Goal: Task Accomplishment & Management: Complete application form

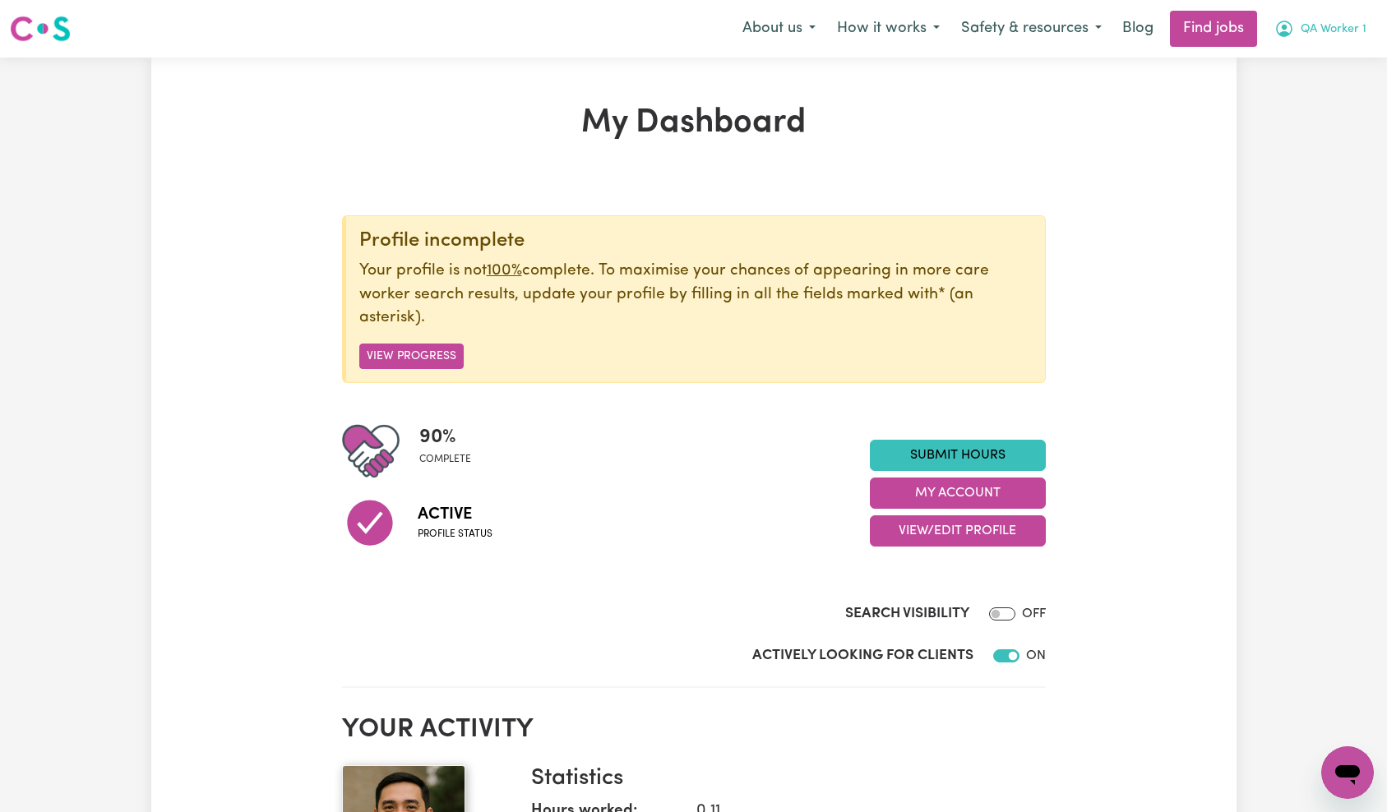
click at [1342, 26] on span "QA Worker 1" at bounding box center [1333, 30] width 66 height 18
click at [1325, 53] on link "My Account" at bounding box center [1311, 63] width 130 height 31
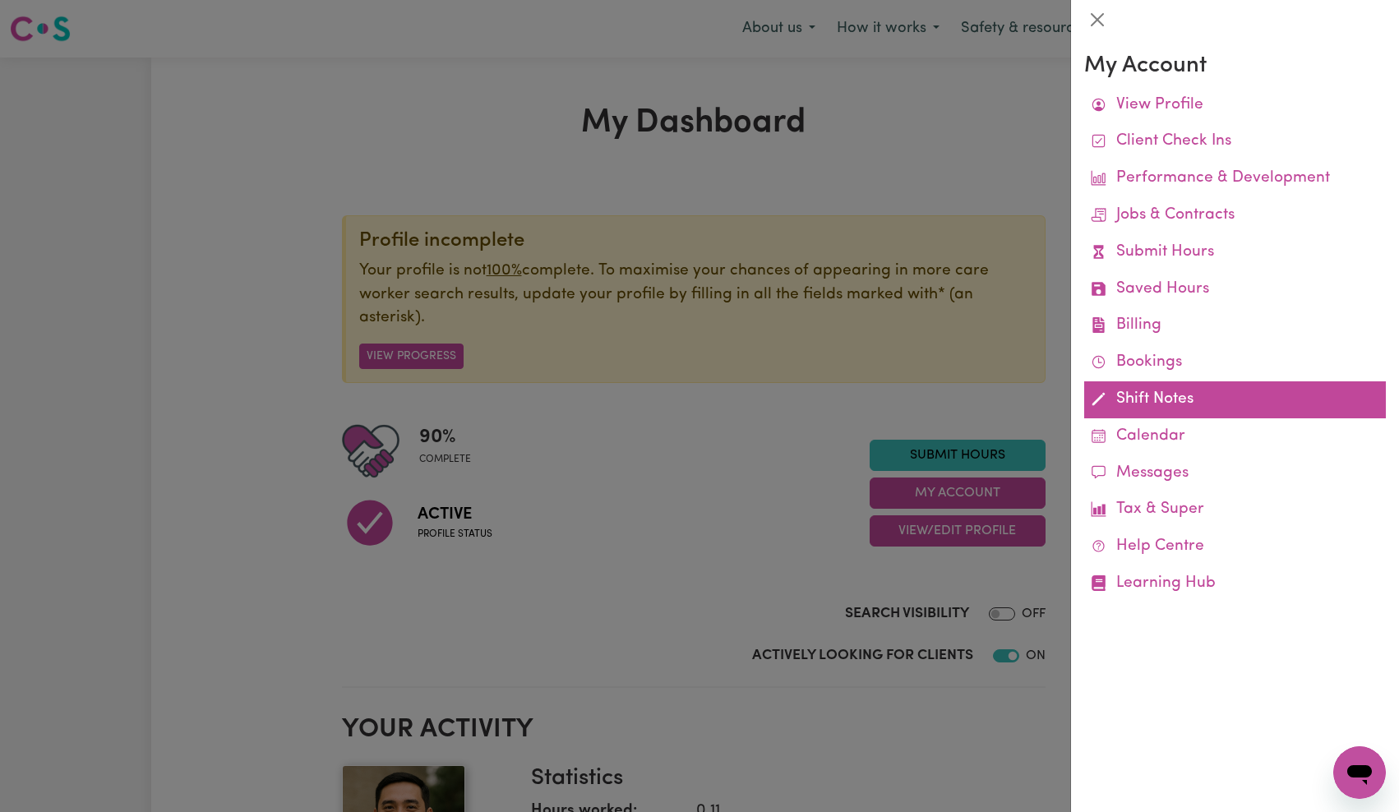
click at [1142, 411] on link "Shift Notes" at bounding box center [1235, 399] width 302 height 37
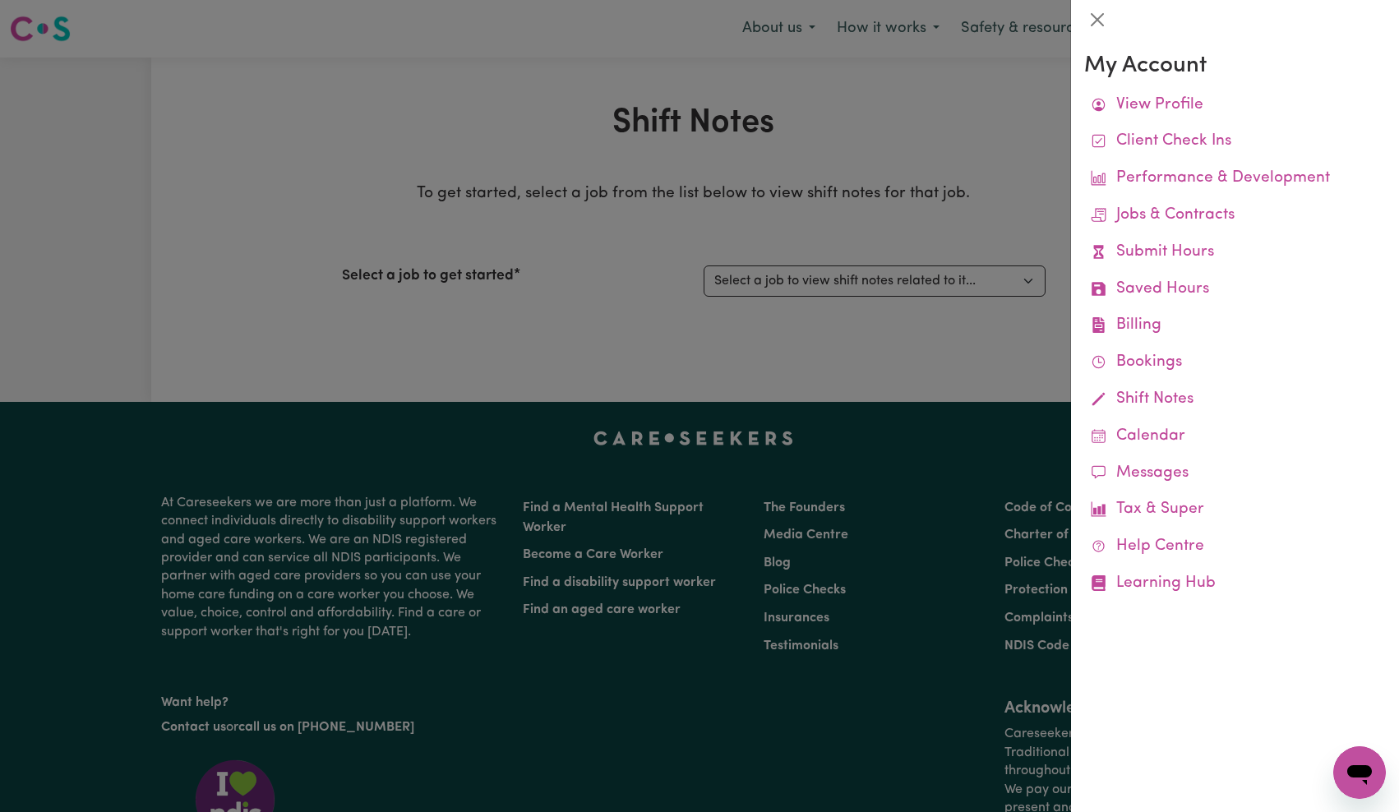
drag, startPoint x: 875, startPoint y: 259, endPoint x: 875, endPoint y: 267, distance: 8.3
click at [875, 259] on div at bounding box center [699, 406] width 1399 height 812
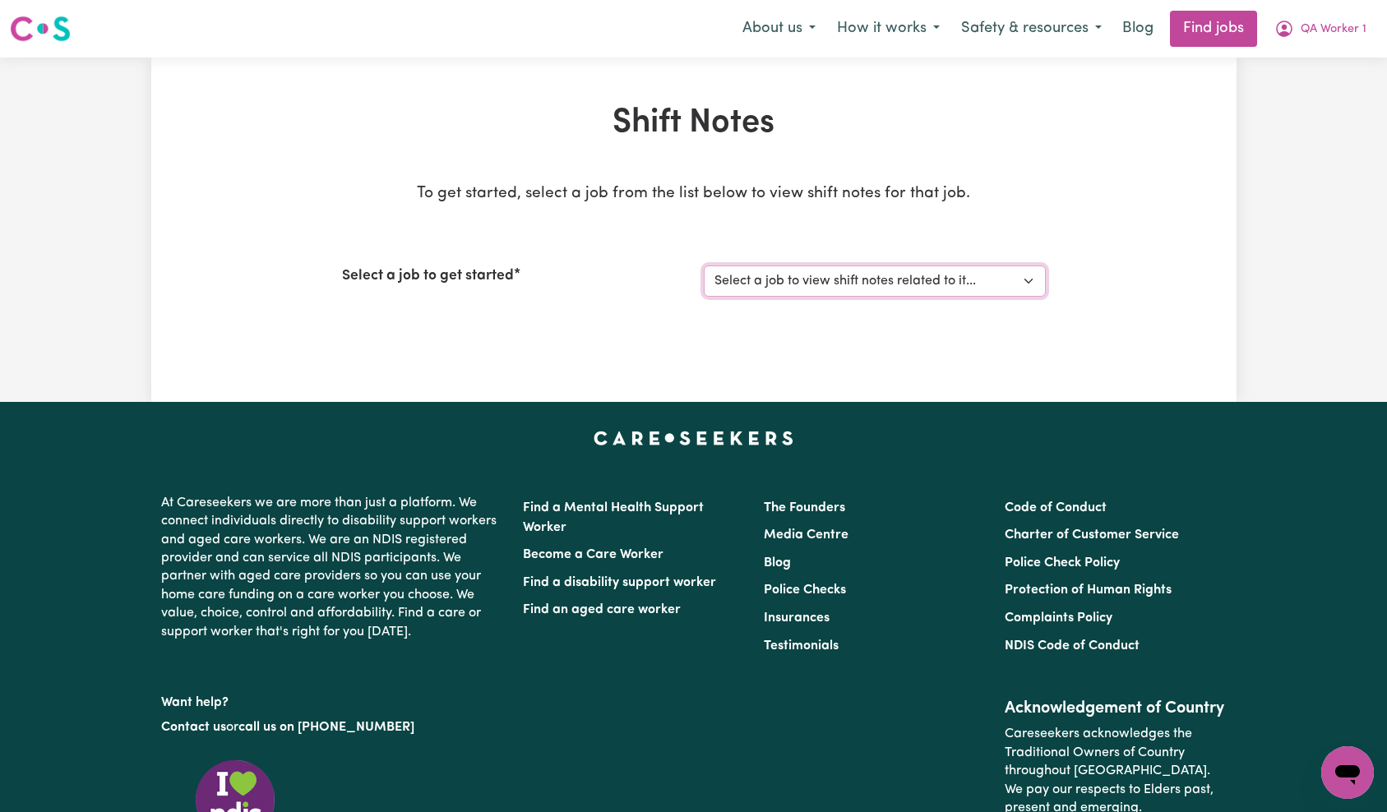
click at [870, 285] on select "Select a job to view shift notes related to it... [QA Client 1 Test] QA Aged Ca…" at bounding box center [875, 280] width 342 height 31
select select "15112"
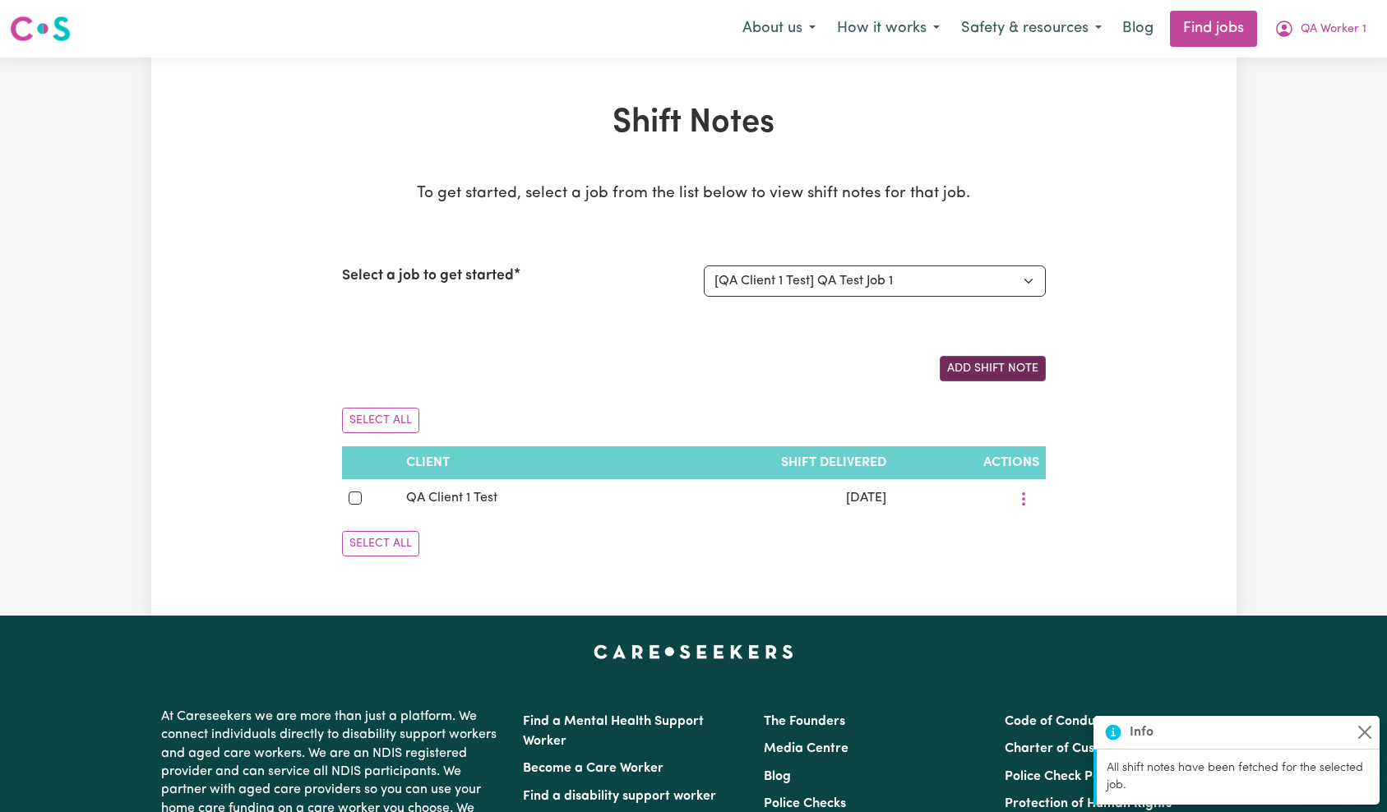
click at [1017, 374] on button "Add Shift Note" at bounding box center [992, 368] width 106 height 25
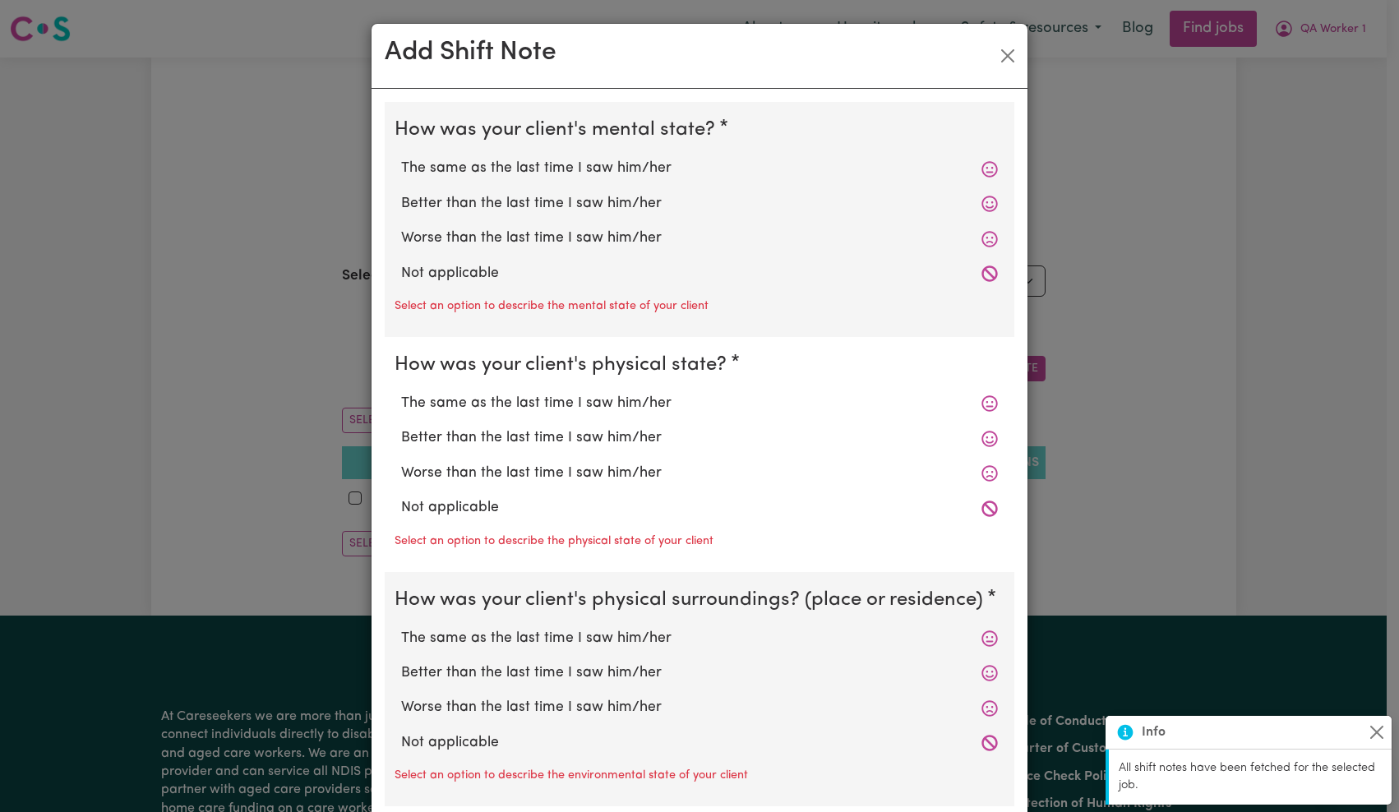
click at [542, 164] on label "The same as the last time I saw him/her" at bounding box center [699, 168] width 597 height 21
click at [401, 158] on input "The same as the last time I saw him/her" at bounding box center [400, 157] width 1 height 1
radio input "true"
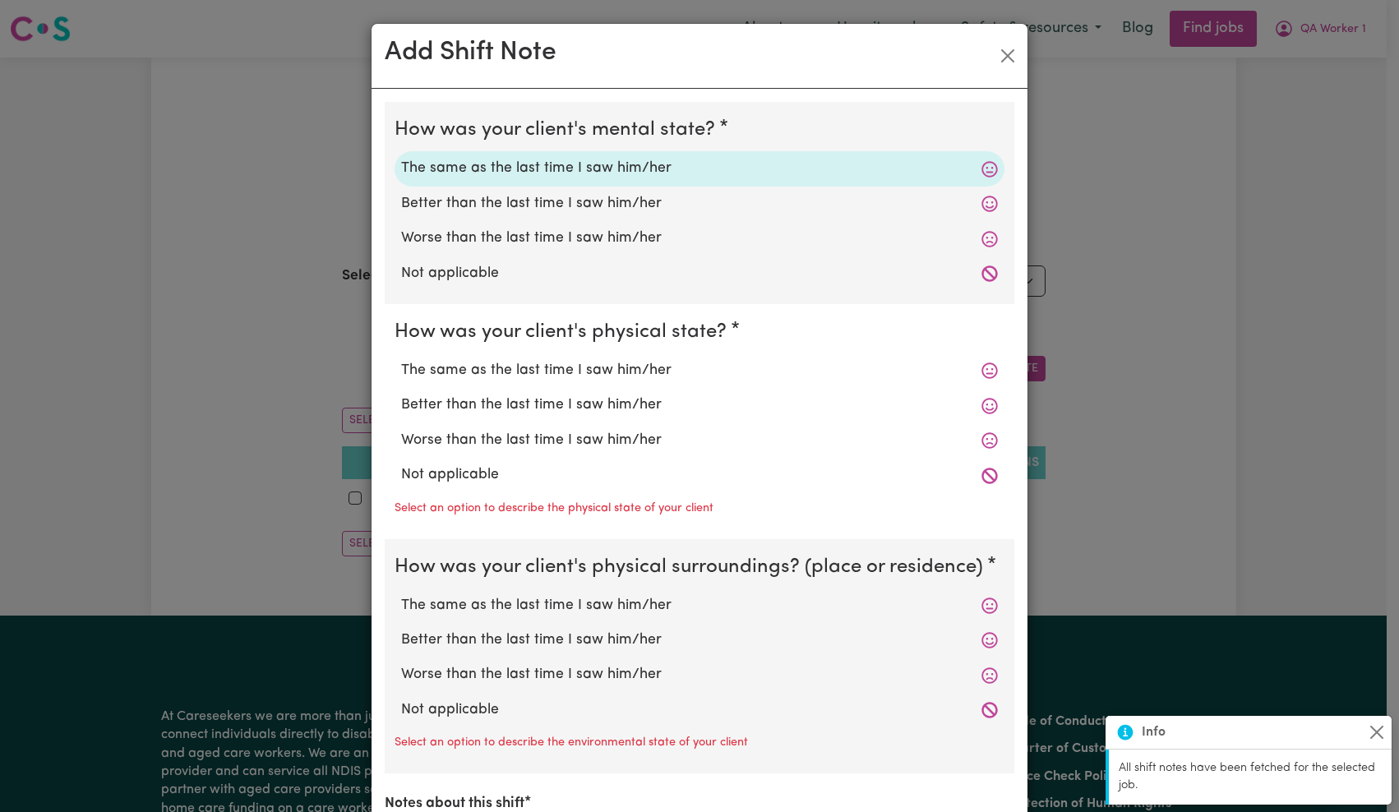
click at [517, 407] on label "Better than the last time I saw him/her" at bounding box center [699, 405] width 597 height 21
click at [401, 395] on input "Better than the last time I saw him/her" at bounding box center [400, 394] width 1 height 1
radio input "true"
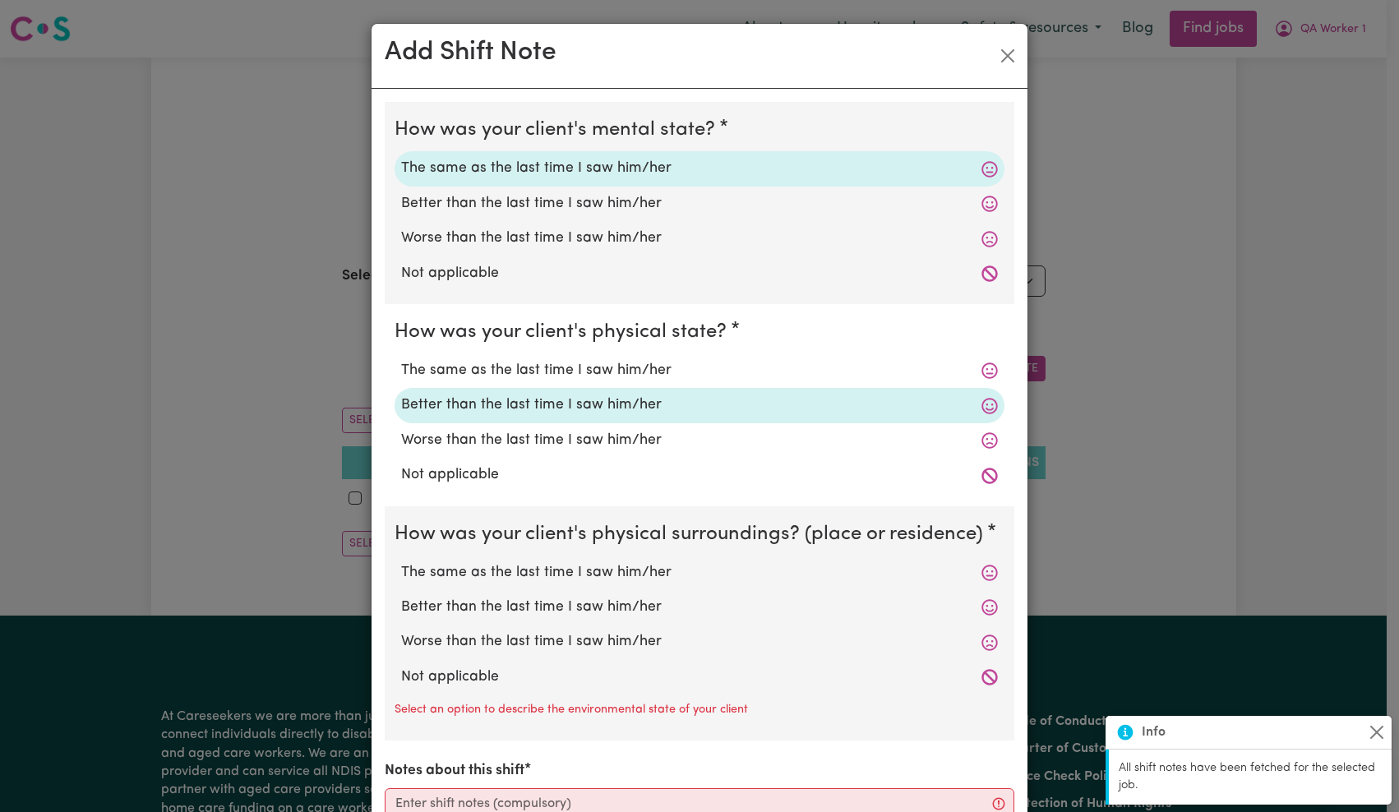
scroll to position [204, 0]
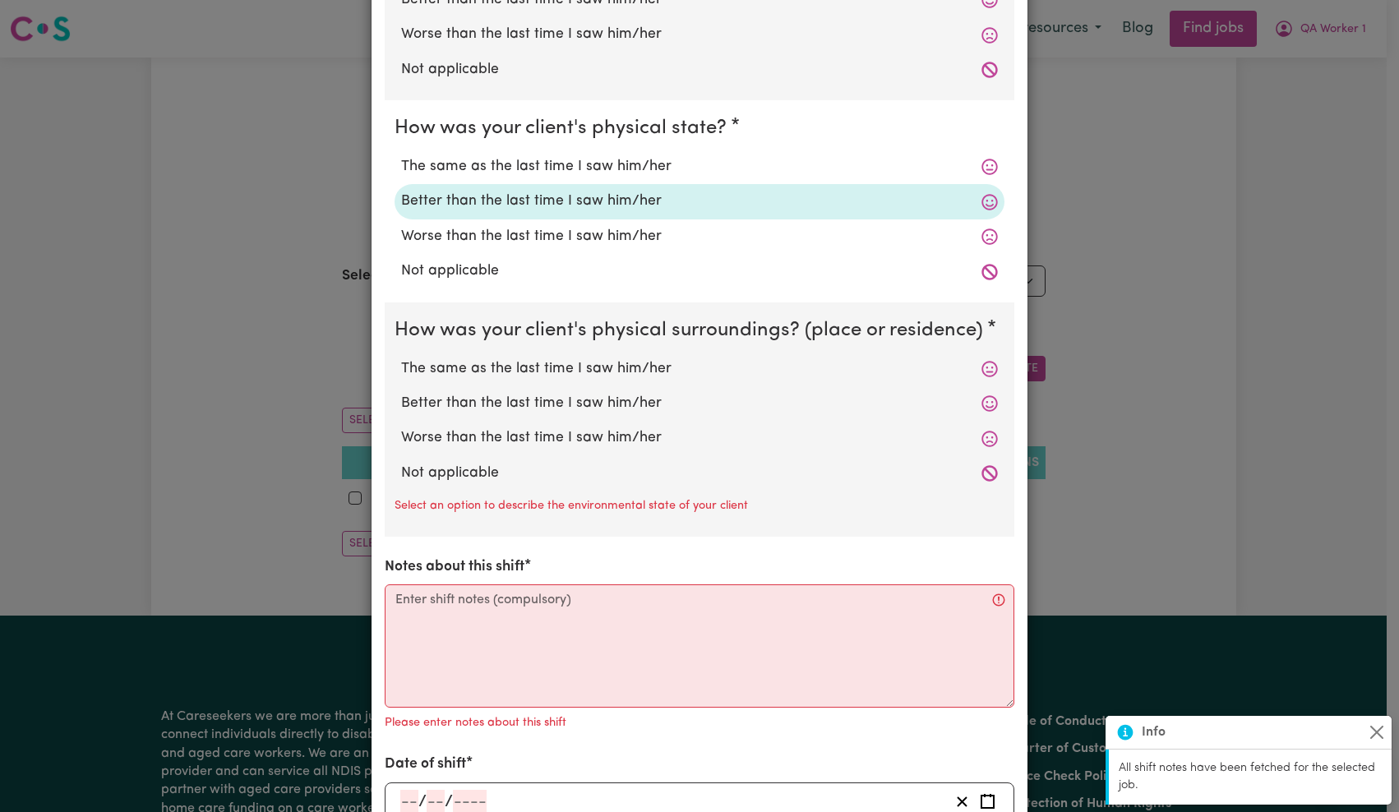
click at [497, 432] on label "Worse than the last time I saw him/her" at bounding box center [699, 437] width 597 height 21
click at [401, 427] on input "Worse than the last time I saw him/her" at bounding box center [400, 427] width 1 height 1
radio input "true"
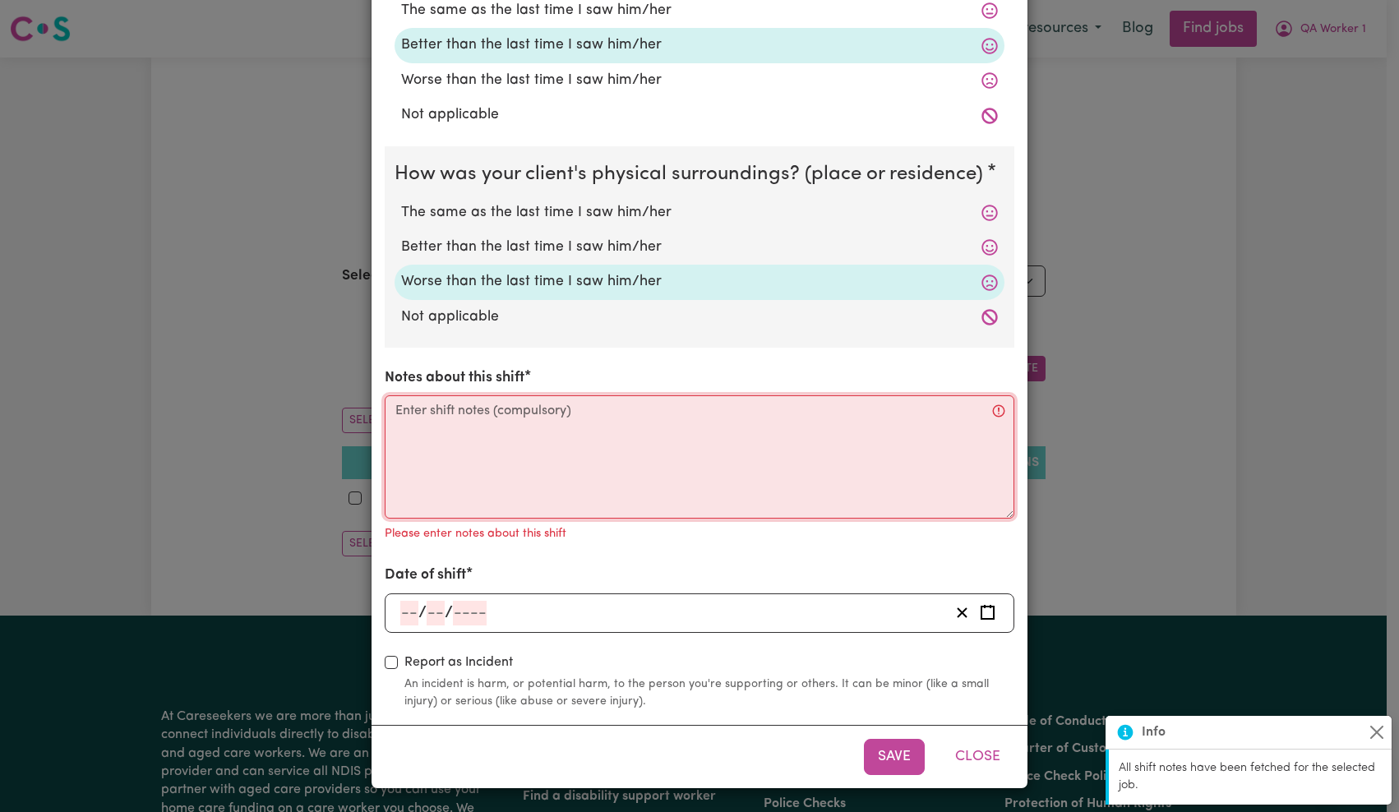
click at [523, 449] on textarea "Notes about this shift" at bounding box center [700, 456] width 630 height 123
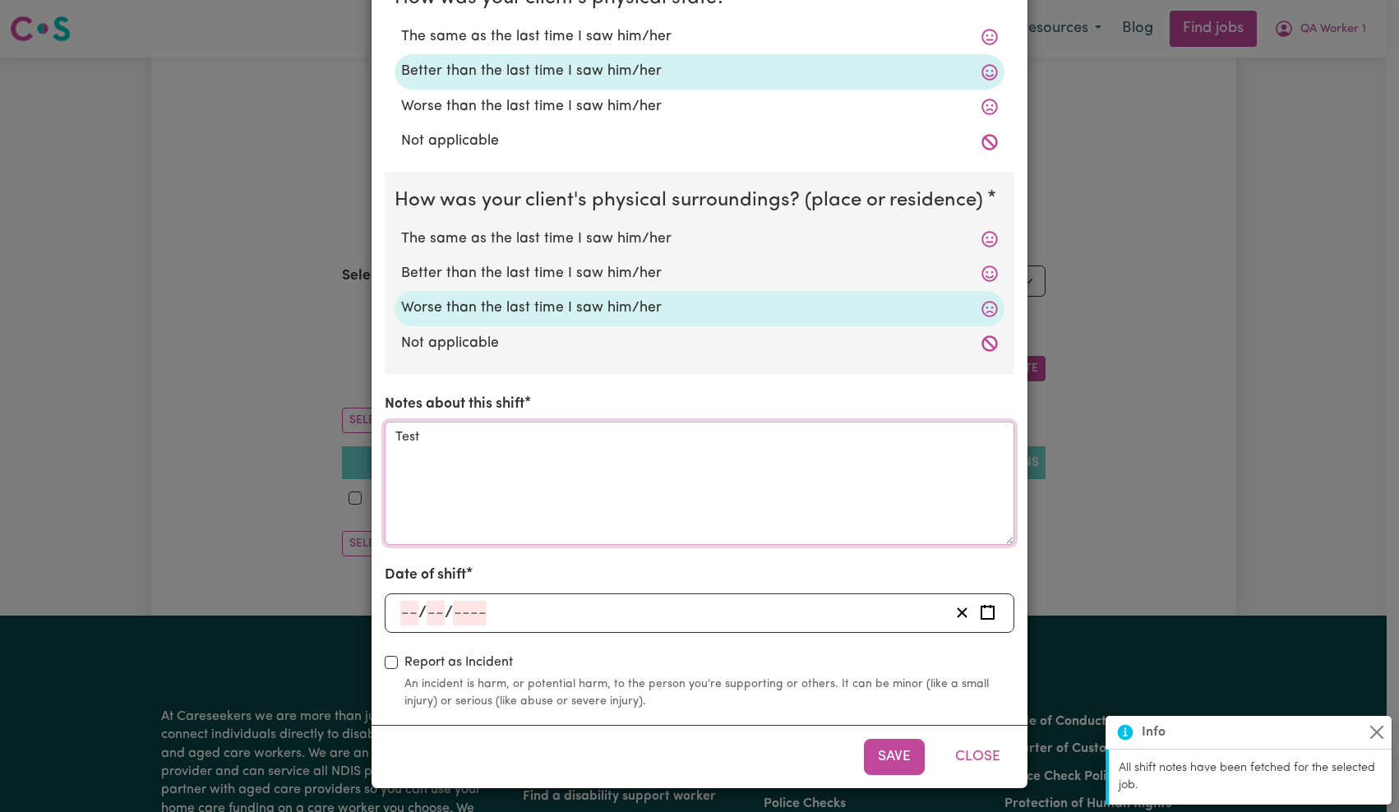
type textarea "Test"
click at [464, 610] on input "number" at bounding box center [470, 613] width 34 height 25
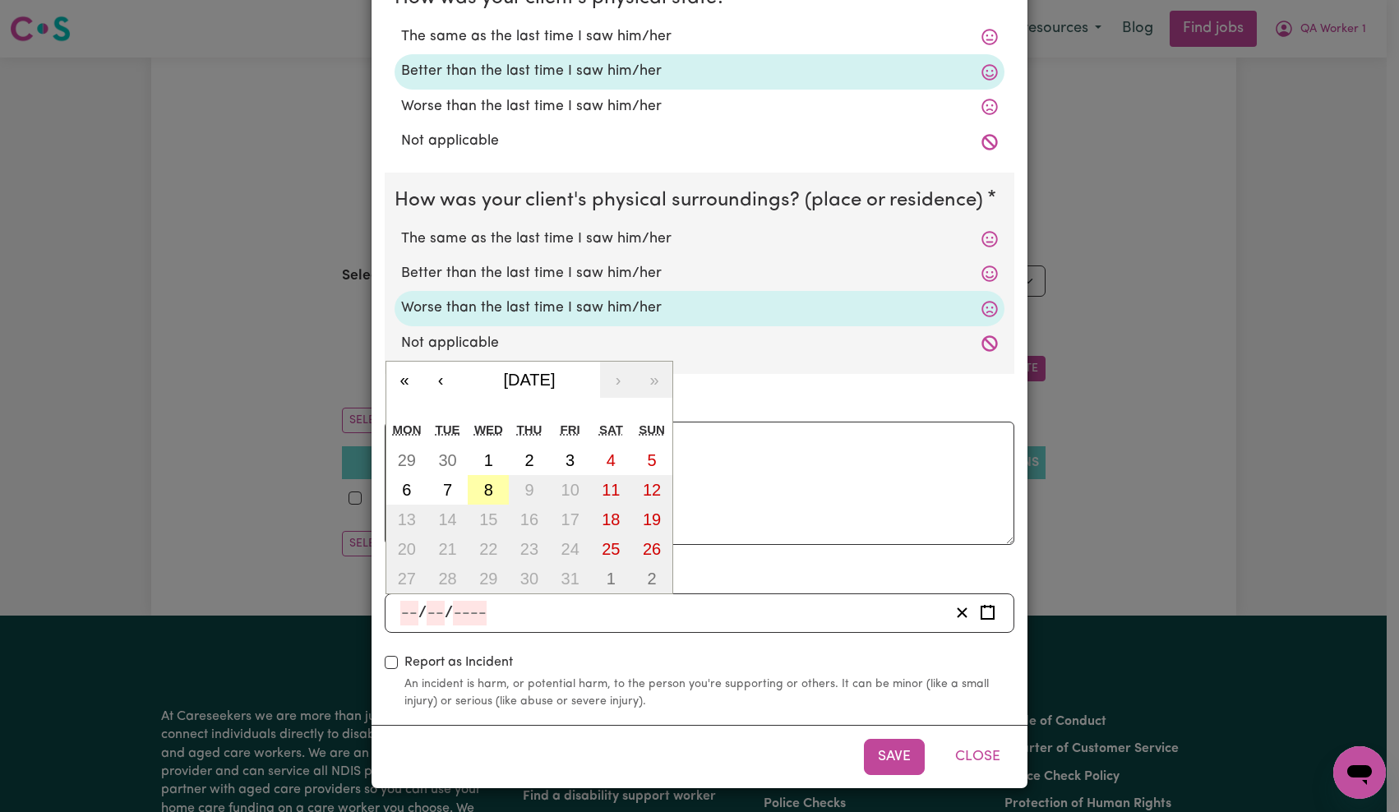
click at [484, 487] on abbr "8" at bounding box center [488, 490] width 9 height 18
type input "[DATE]"
type input "8"
type input "10"
type input "2025"
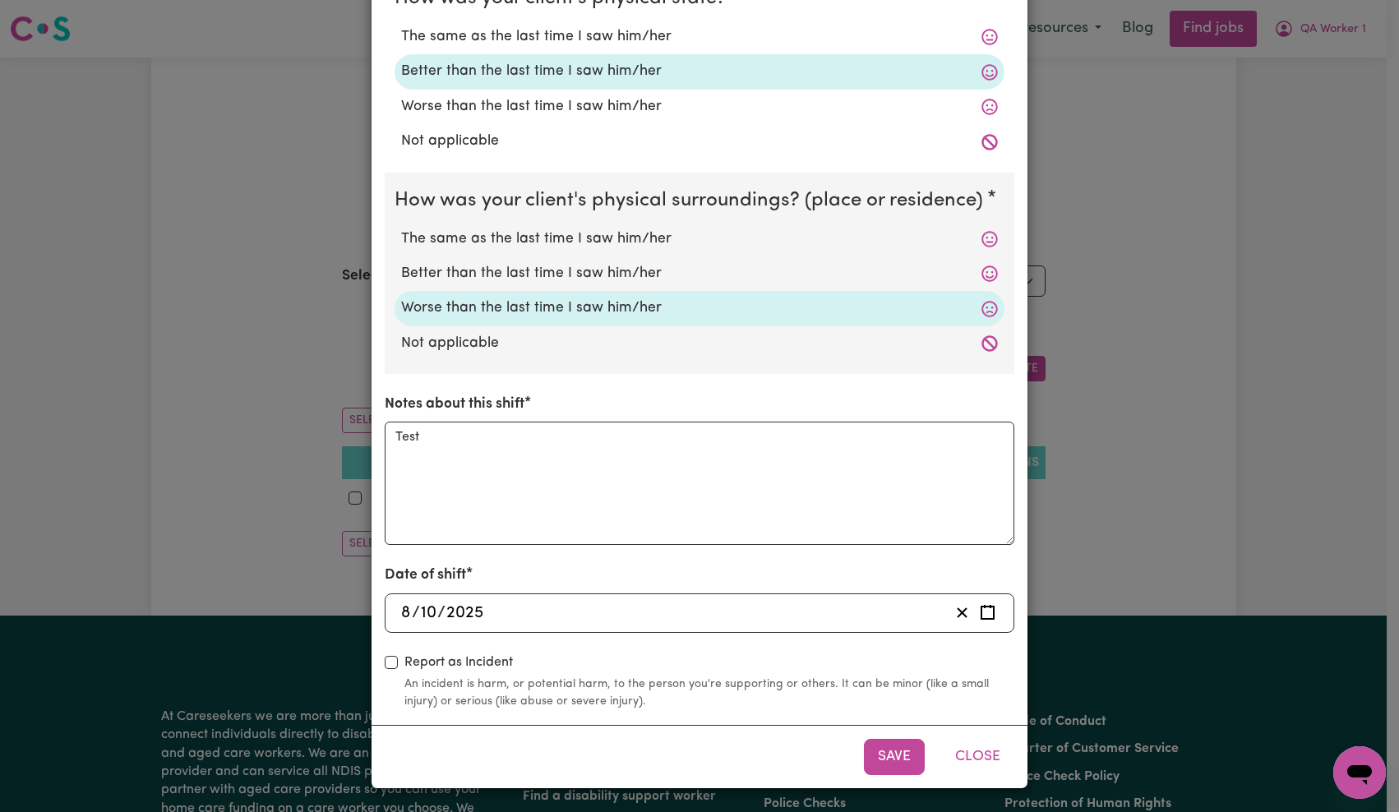
click at [916, 764] on button "Save" at bounding box center [894, 757] width 61 height 36
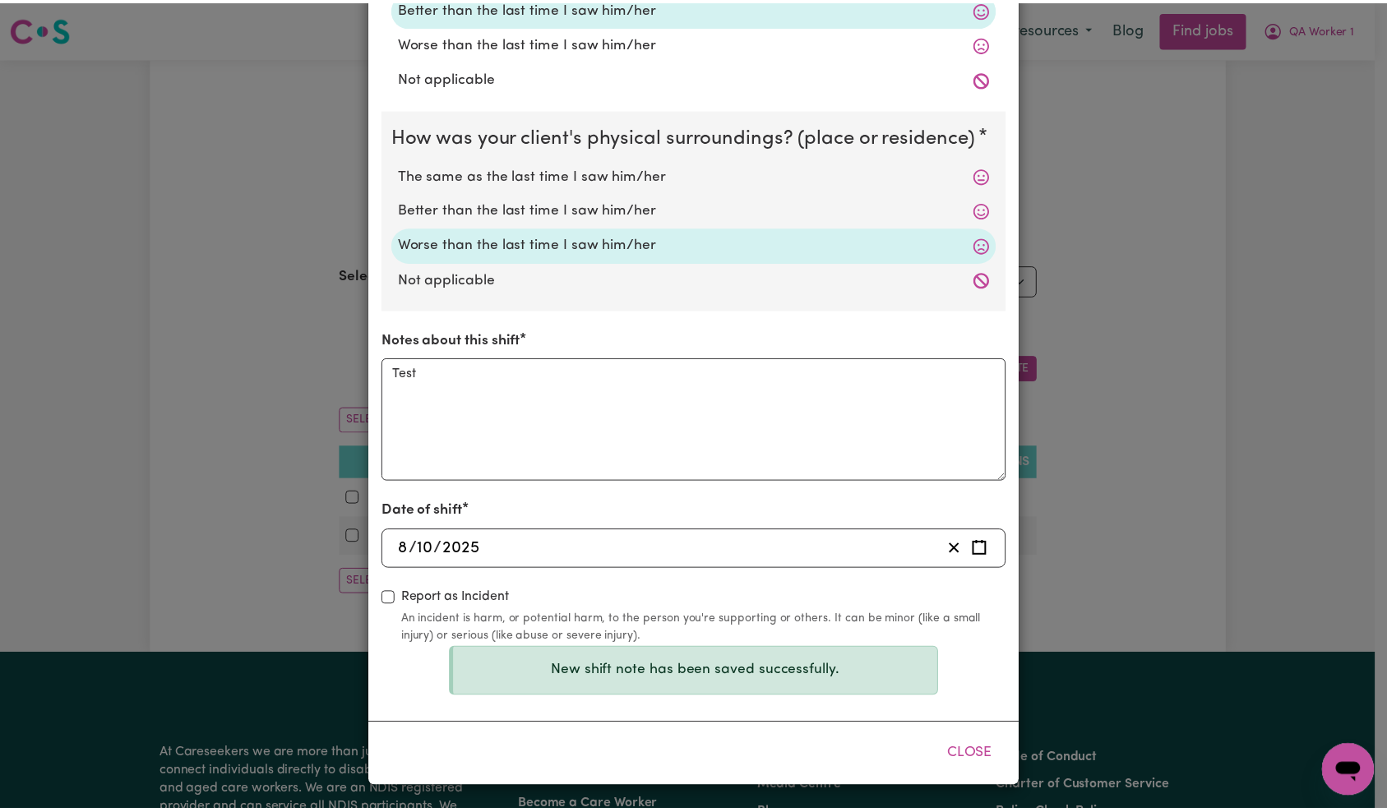
scroll to position [0, 0]
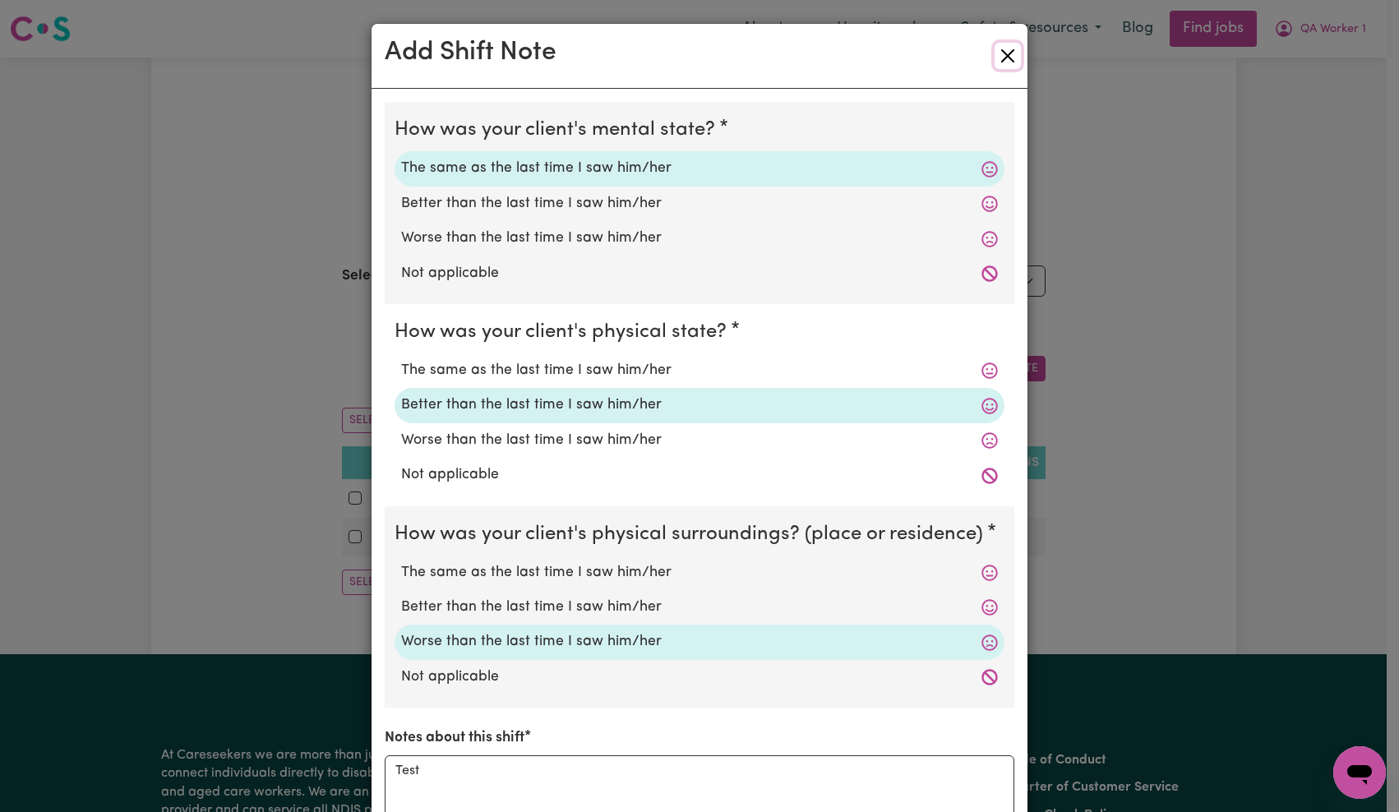
click at [1004, 58] on button "Close" at bounding box center [1008, 56] width 26 height 26
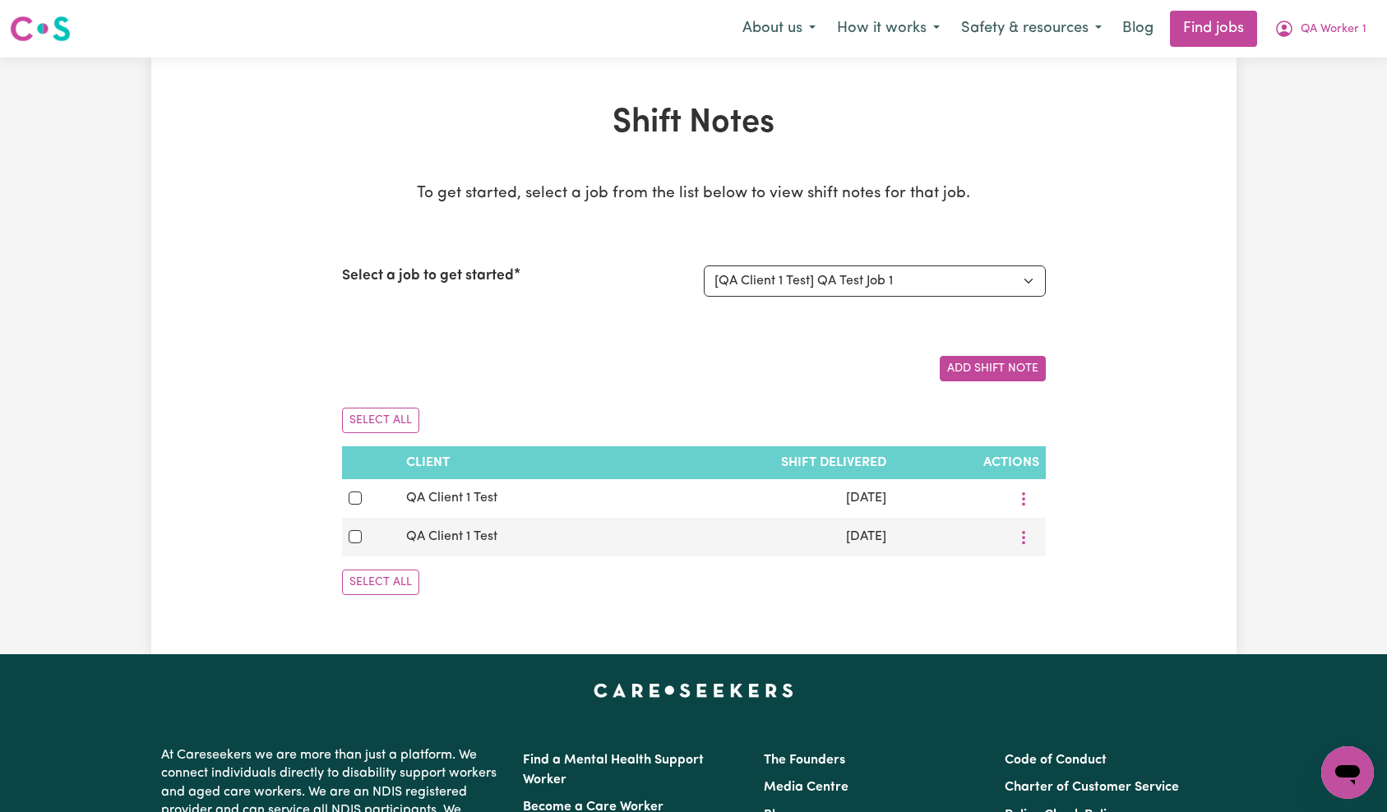
click at [1147, 210] on div "Shift Notes To get started, select a job from the list below to view shift note…" at bounding box center [693, 356] width 1085 height 505
